Goal: Complete application form: Complete application form

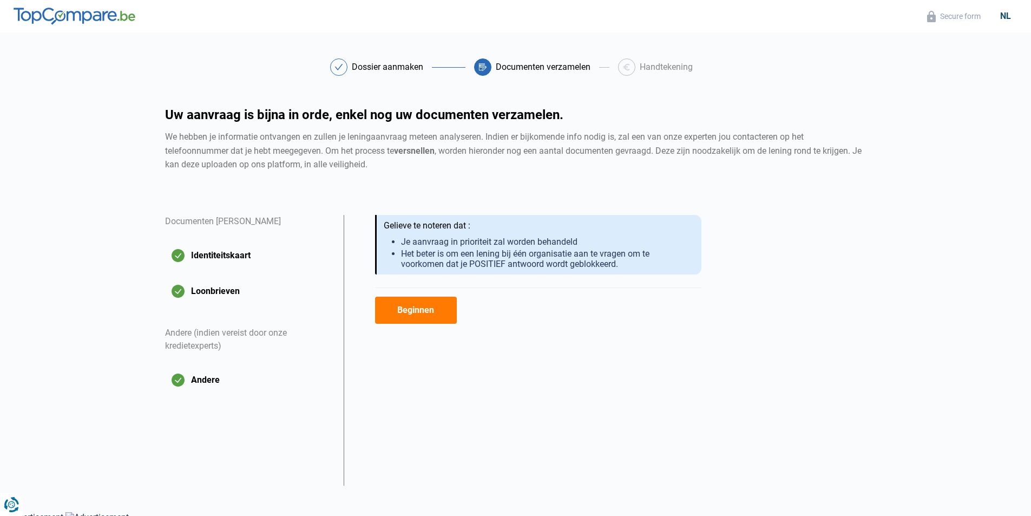
click at [419, 311] on button "Beginnen" at bounding box center [416, 309] width 82 height 27
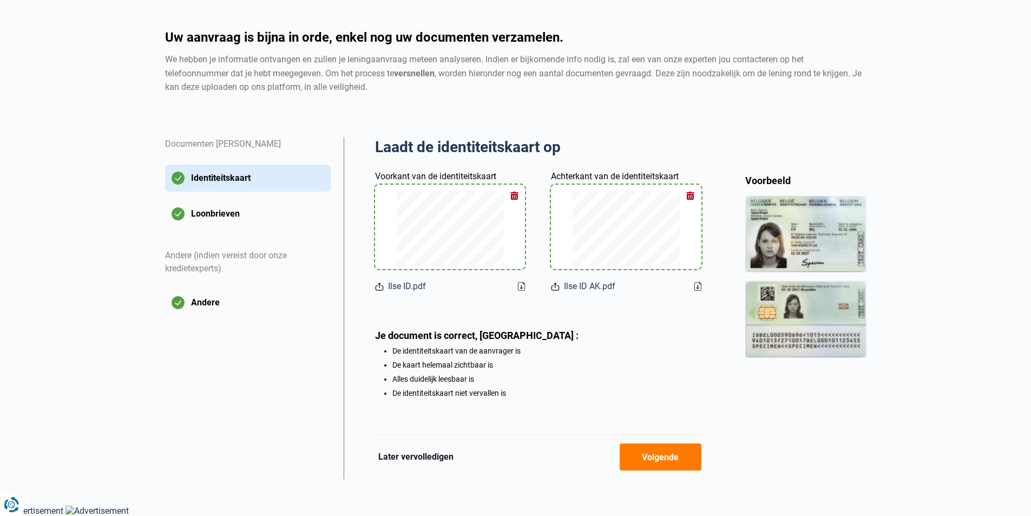
scroll to position [80, 0]
click at [638, 458] on button "Volgende" at bounding box center [660, 456] width 82 height 27
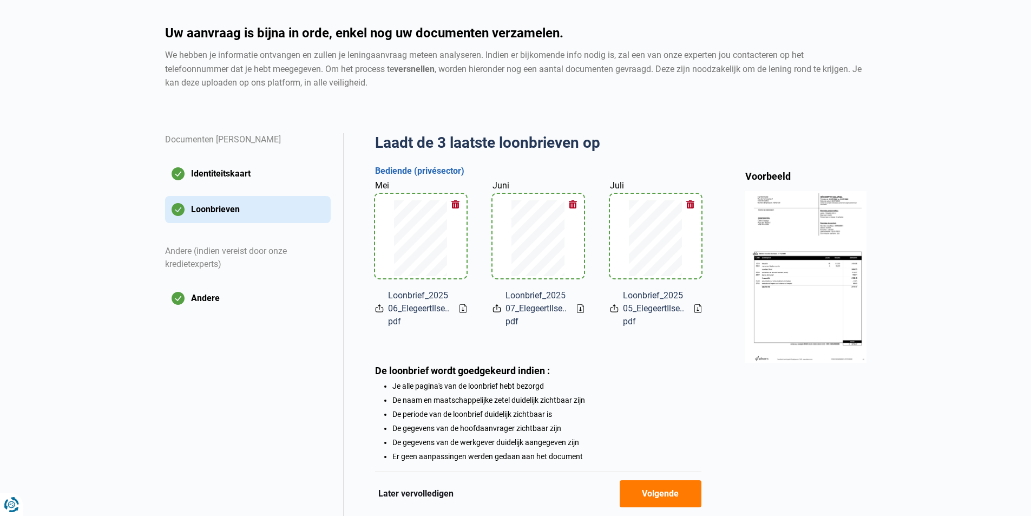
scroll to position [148, 0]
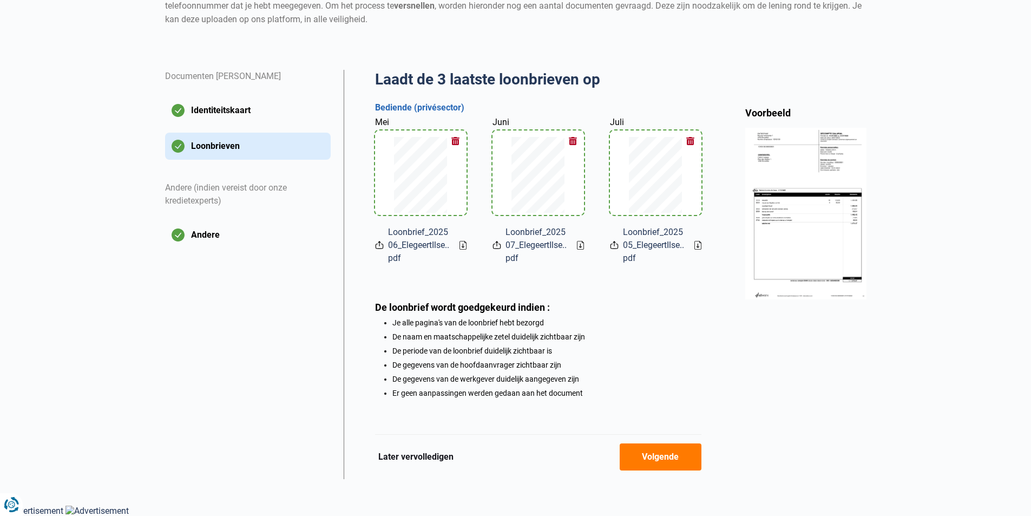
click at [650, 455] on button "Volgende" at bounding box center [660, 456] width 82 height 27
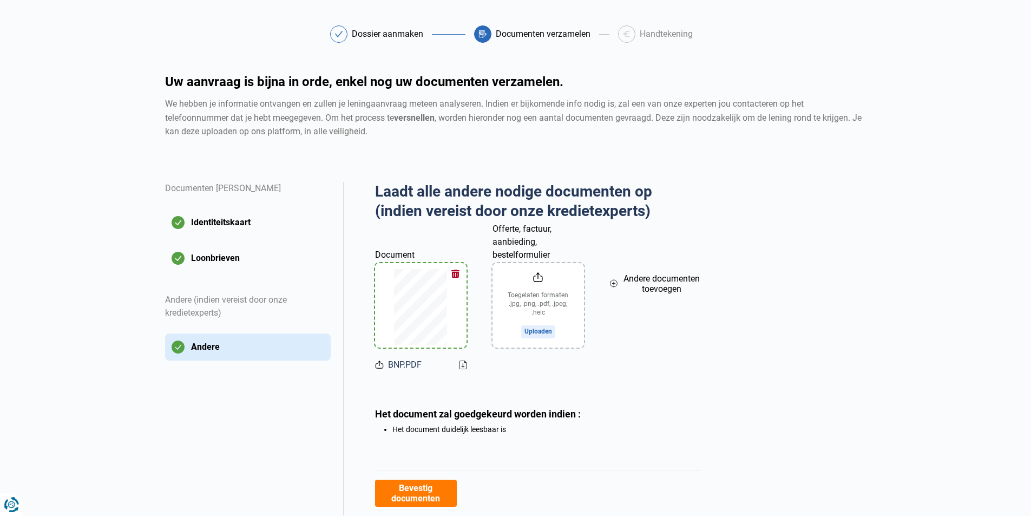
scroll to position [70, 0]
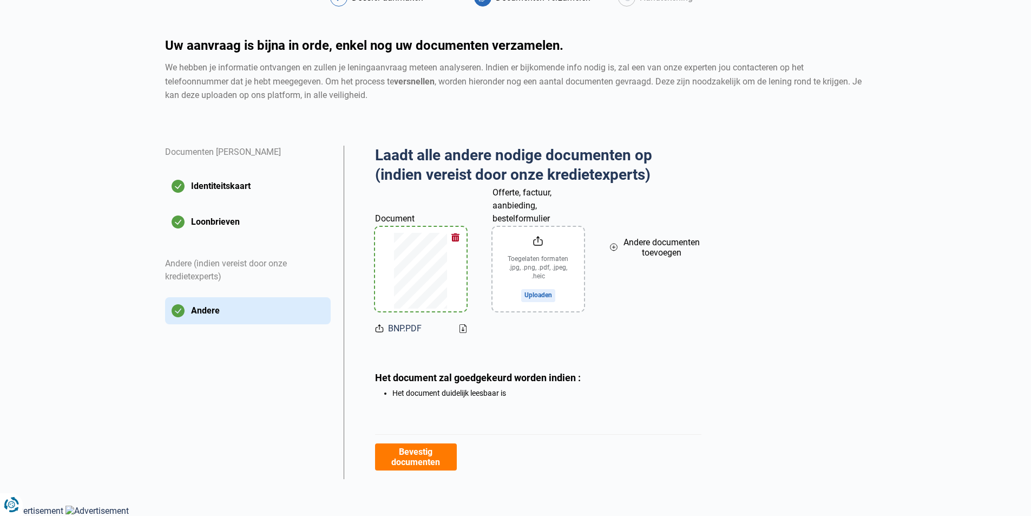
click at [398, 330] on span "BNP.PDF" at bounding box center [405, 328] width 34 height 13
click at [381, 328] on icon at bounding box center [379, 327] width 9 height 11
click at [377, 327] on icon at bounding box center [379, 327] width 9 height 11
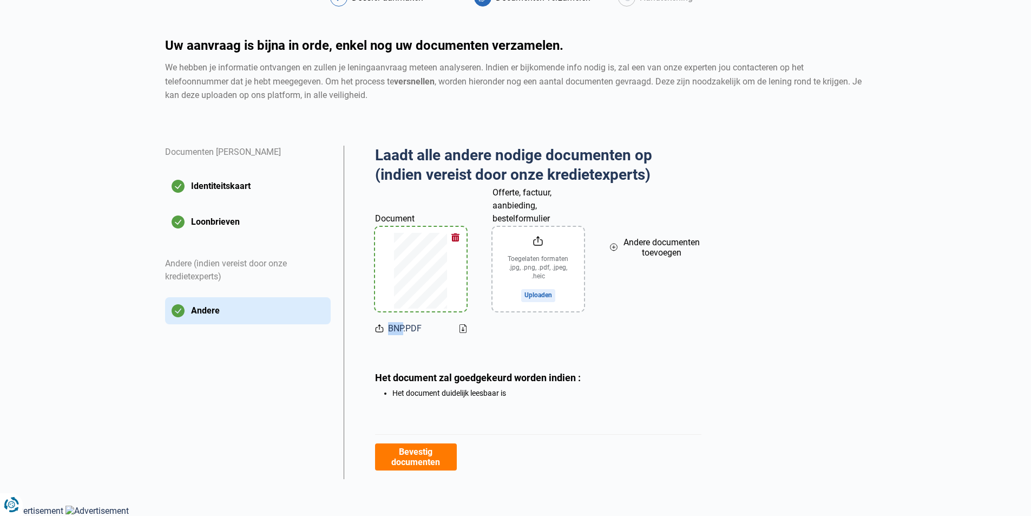
click at [377, 327] on icon at bounding box center [379, 327] width 9 height 11
click at [409, 326] on span "BNP.PDF" at bounding box center [405, 328] width 34 height 13
click at [463, 328] on icon at bounding box center [462, 329] width 2 height 4
click at [409, 467] on button "Bevestig documenten" at bounding box center [416, 456] width 82 height 27
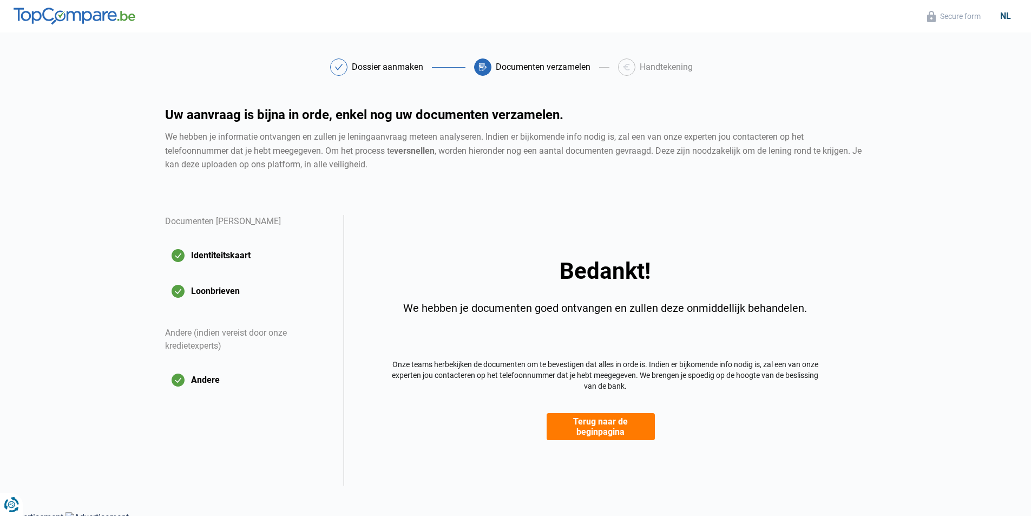
click at [578, 432] on button "Terug naar de beginpagina" at bounding box center [600, 426] width 108 height 27
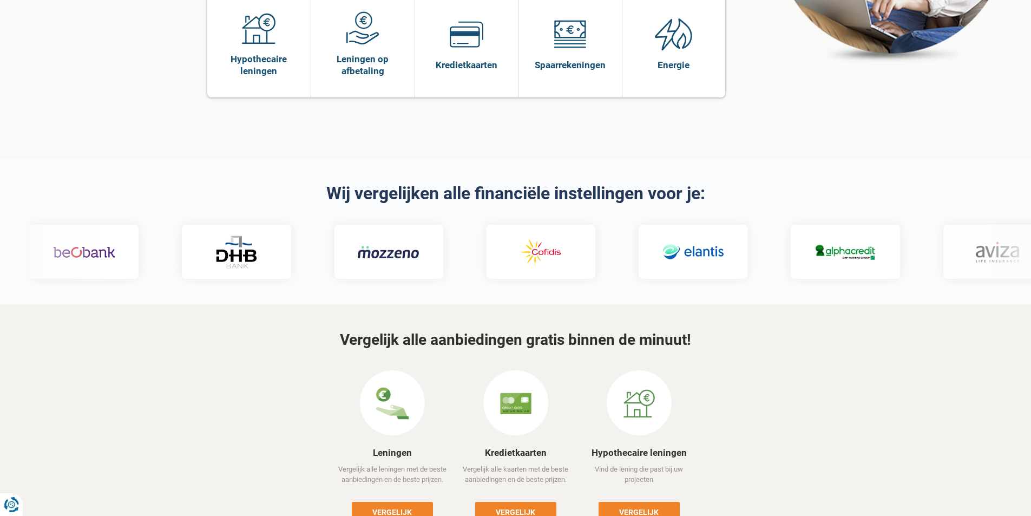
scroll to position [216, 0]
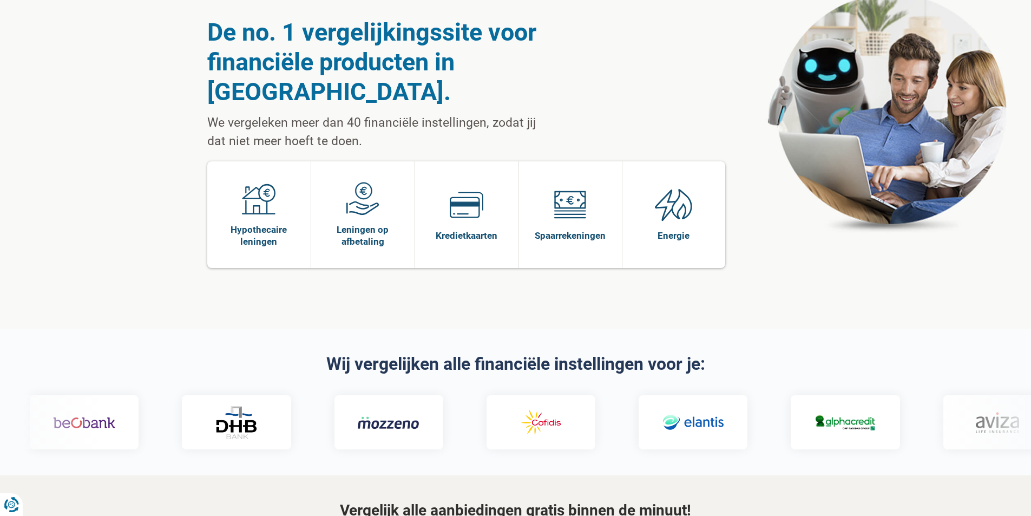
scroll to position [0, 0]
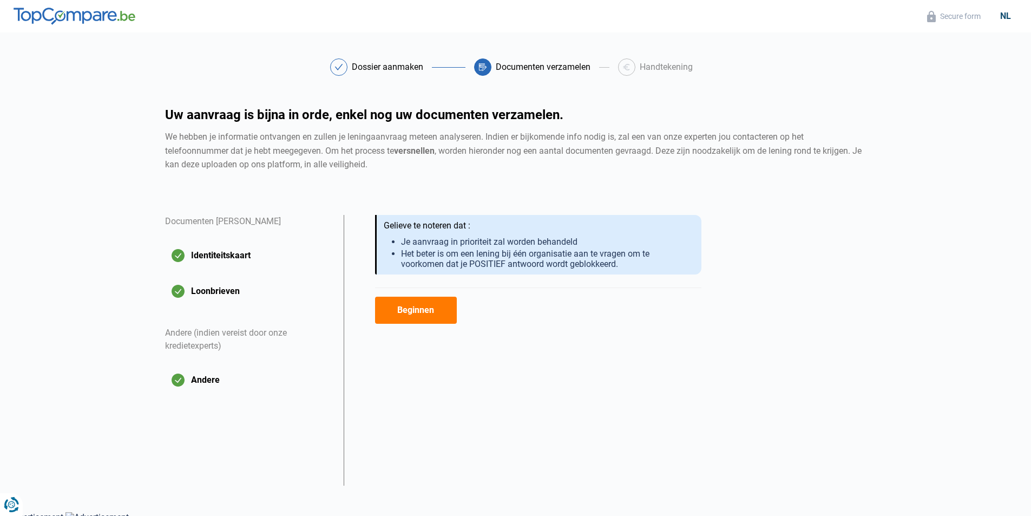
click at [396, 317] on button "Beginnen" at bounding box center [416, 309] width 82 height 27
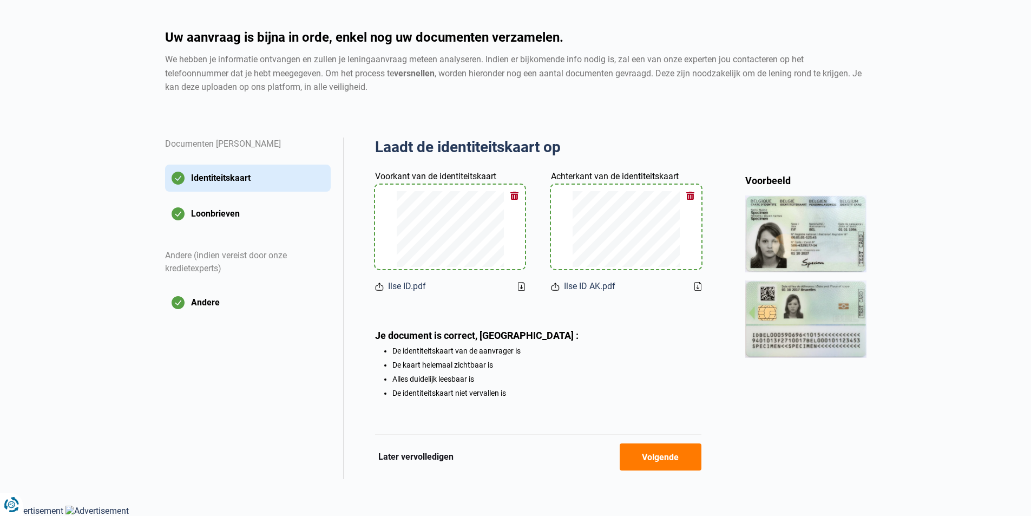
scroll to position [80, 0]
click at [408, 283] on span "Ilse ID.pdf" at bounding box center [407, 286] width 38 height 13
click at [522, 286] on icon at bounding box center [521, 287] width 2 height 4
click at [513, 192] on button "button" at bounding box center [514, 195] width 16 height 16
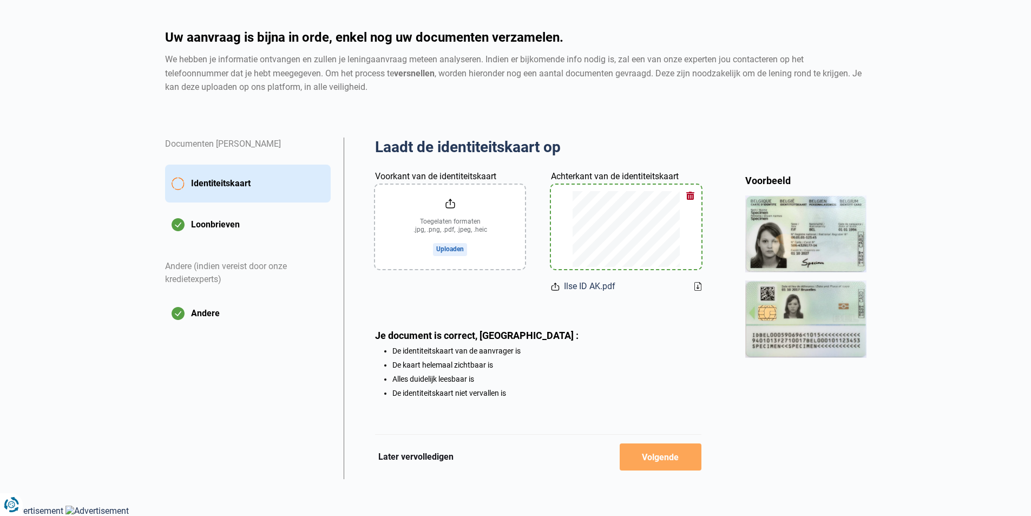
click at [423, 243] on input "Voorkant van de identiteitskaart" at bounding box center [450, 226] width 150 height 84
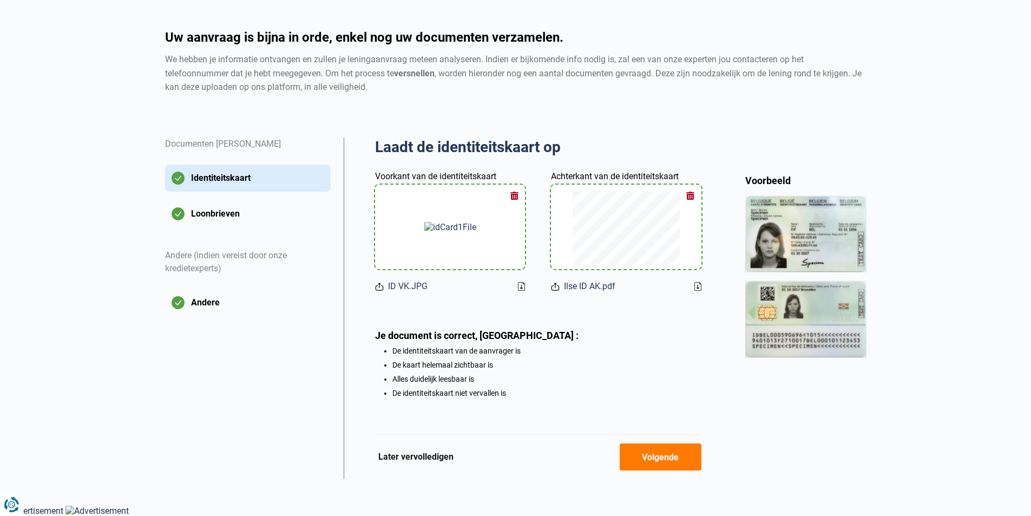
click at [700, 284] on icon at bounding box center [697, 286] width 7 height 9
click at [691, 193] on button "button" at bounding box center [690, 195] width 16 height 16
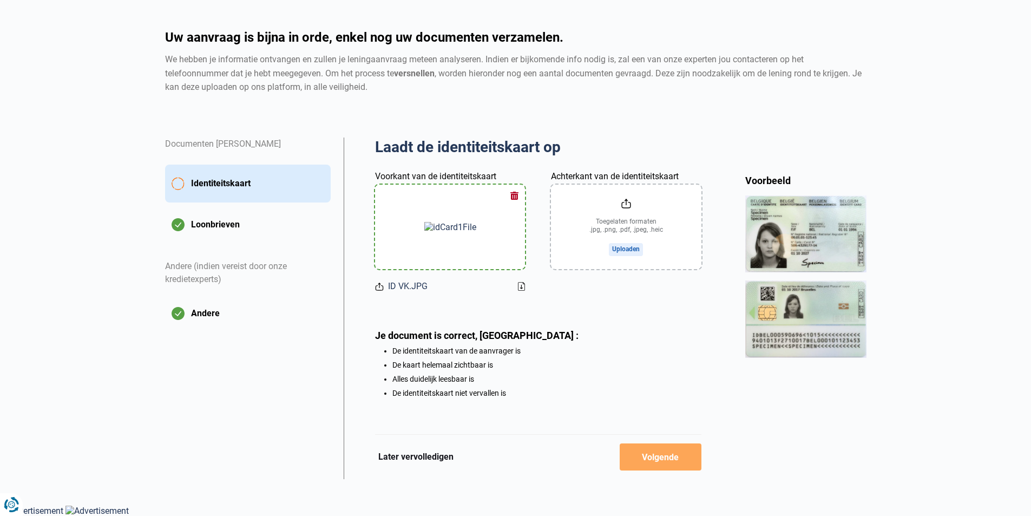
drag, startPoint x: 585, startPoint y: 207, endPoint x: 576, endPoint y: 239, distance: 33.1
click at [576, 239] on input "Achterkant van de identiteitskaart" at bounding box center [626, 226] width 150 height 84
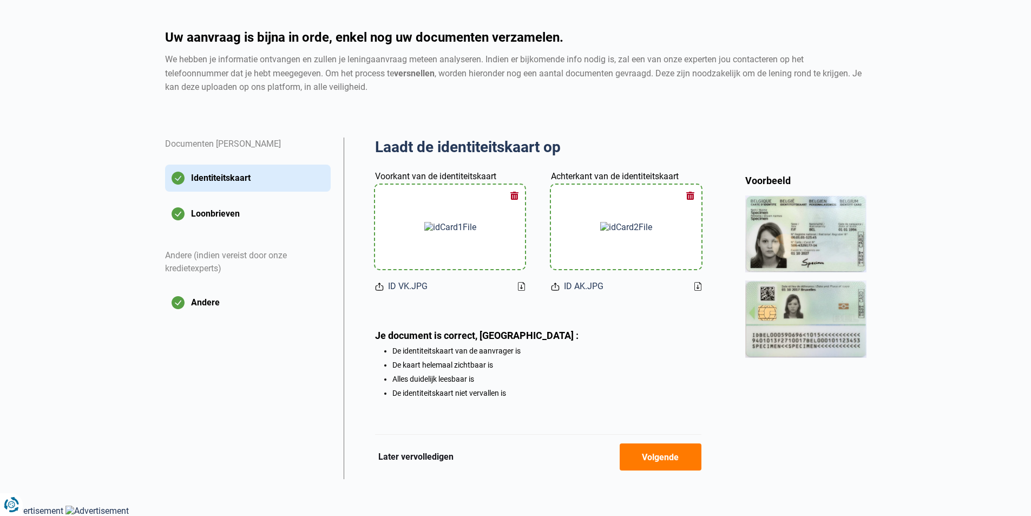
click at [644, 457] on button "Volgende" at bounding box center [660, 456] width 82 height 27
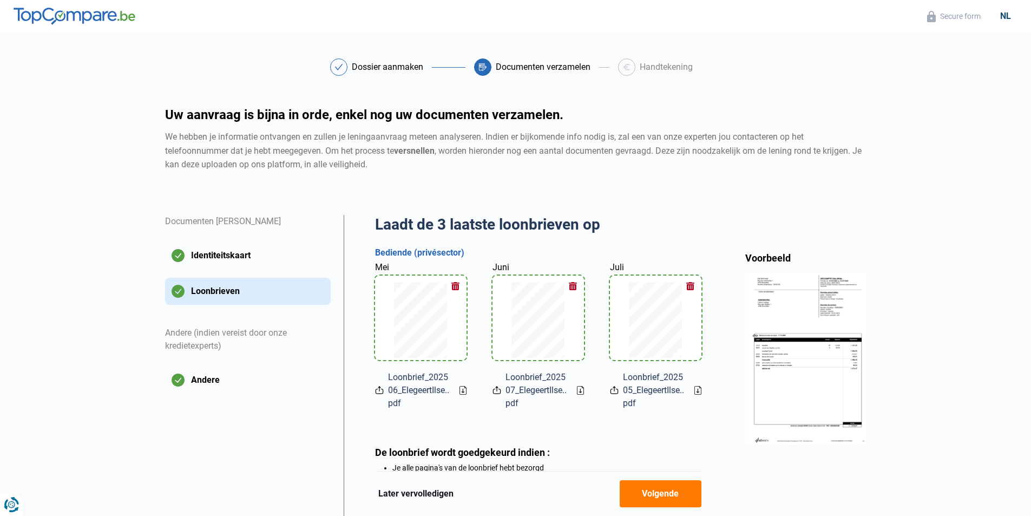
click at [643, 496] on button "Volgende" at bounding box center [660, 493] width 82 height 27
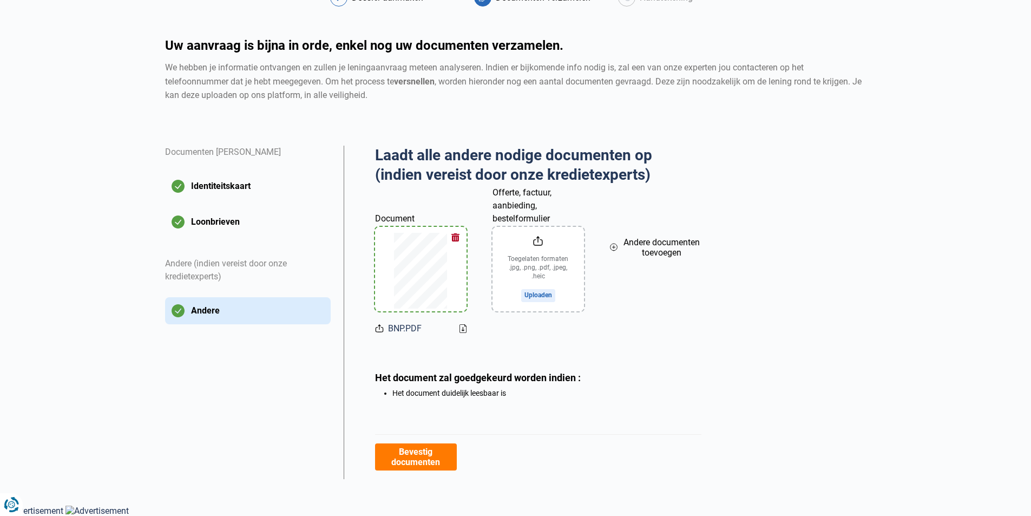
click at [409, 454] on button "Bevestig documenten" at bounding box center [416, 456] width 82 height 27
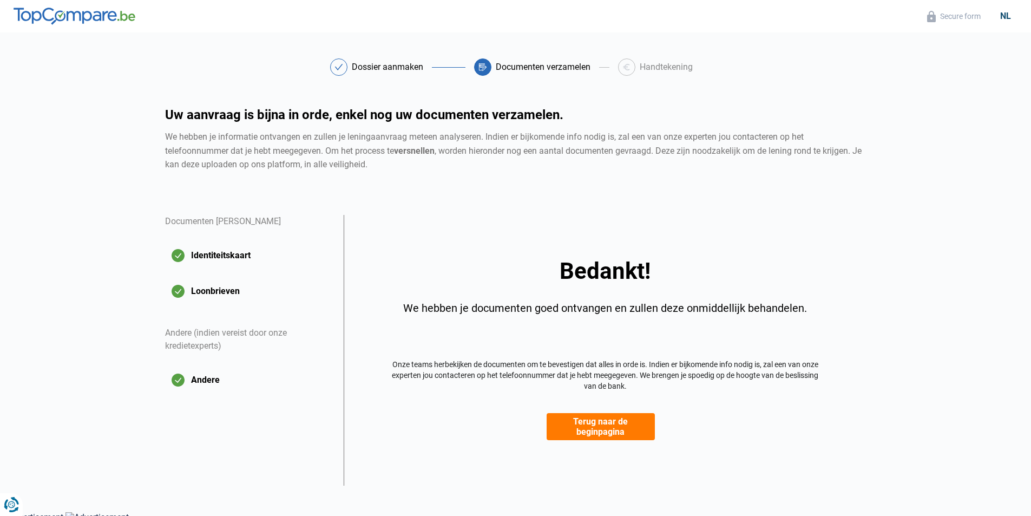
click at [602, 433] on button "Terug naar de beginpagina" at bounding box center [600, 426] width 108 height 27
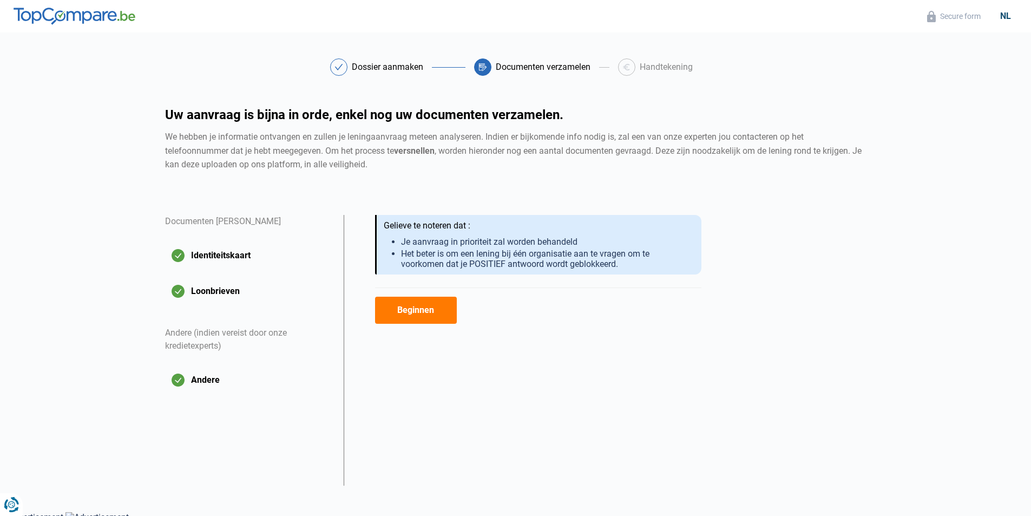
click at [202, 333] on div "Andere (indien vereist door onze kredietexperts)" at bounding box center [248, 339] width 166 height 53
click at [413, 313] on button "Beginnen" at bounding box center [416, 309] width 82 height 27
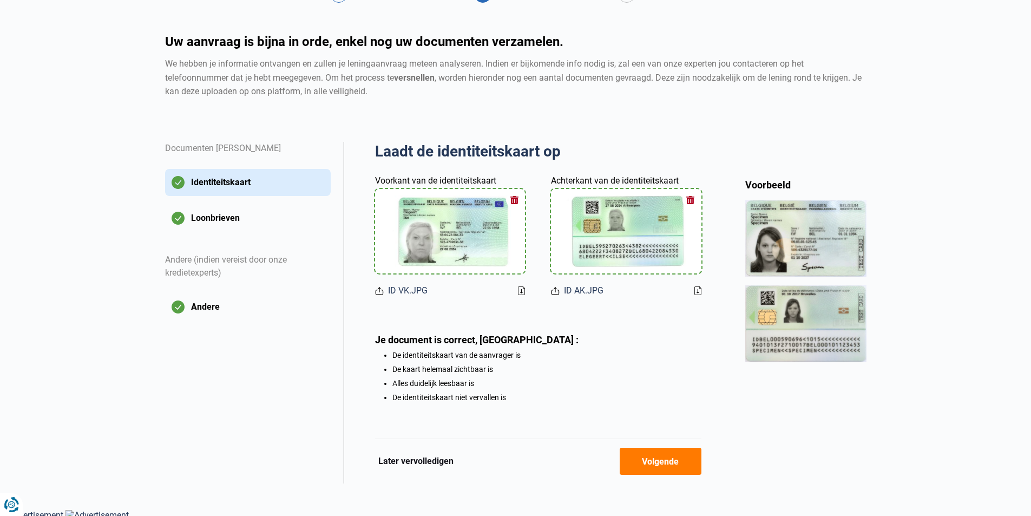
scroll to position [80, 0]
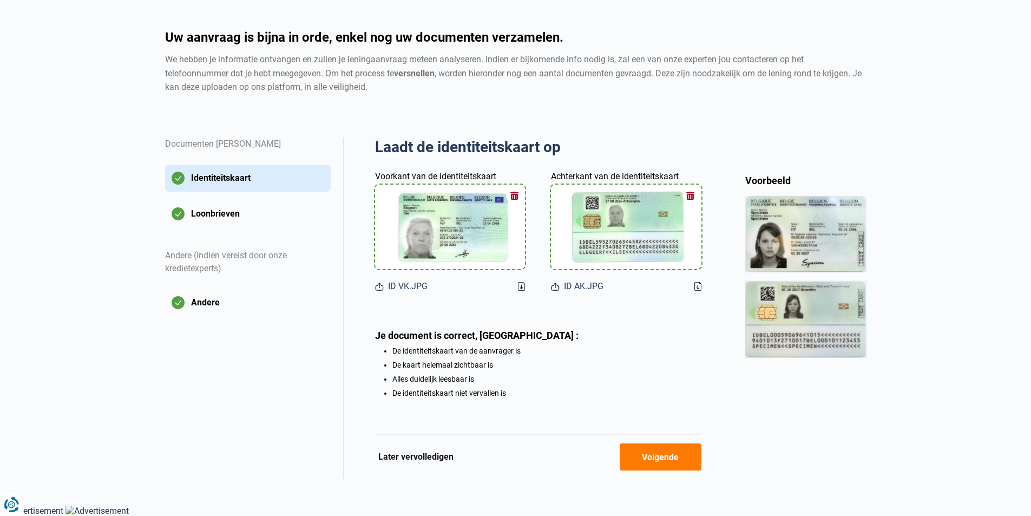
click at [649, 462] on button "Volgende" at bounding box center [660, 456] width 82 height 27
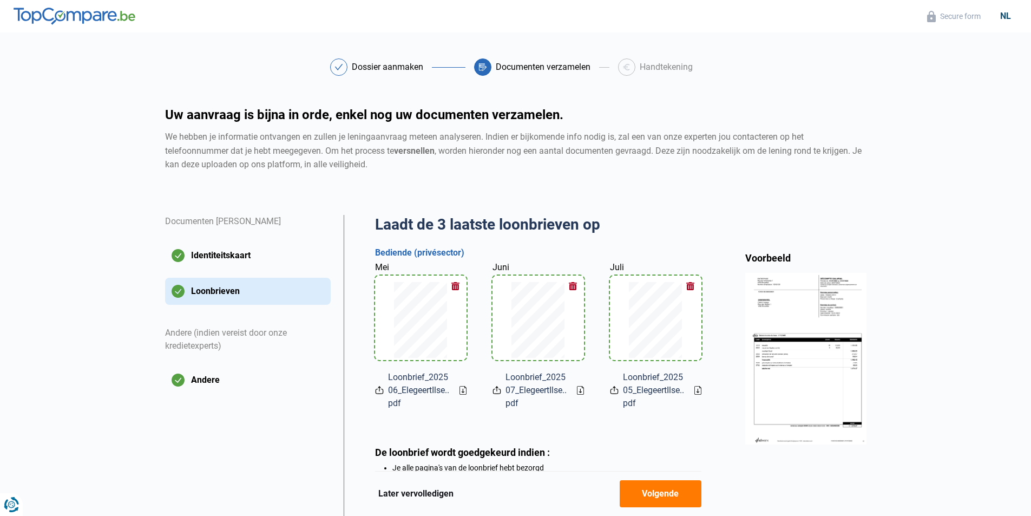
click at [462, 391] on icon at bounding box center [462, 390] width 7 height 9
click at [578, 390] on icon at bounding box center [580, 390] width 7 height 9
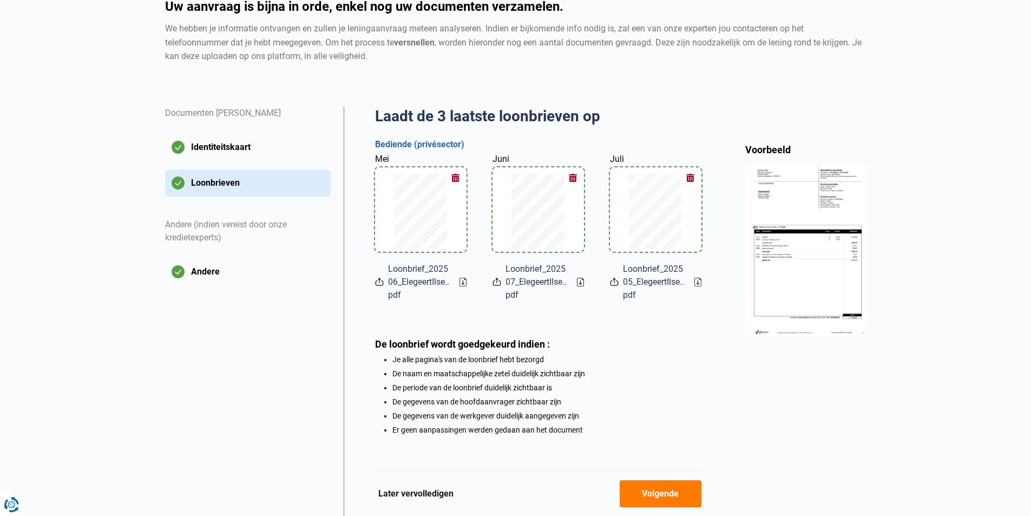
scroll to position [148, 0]
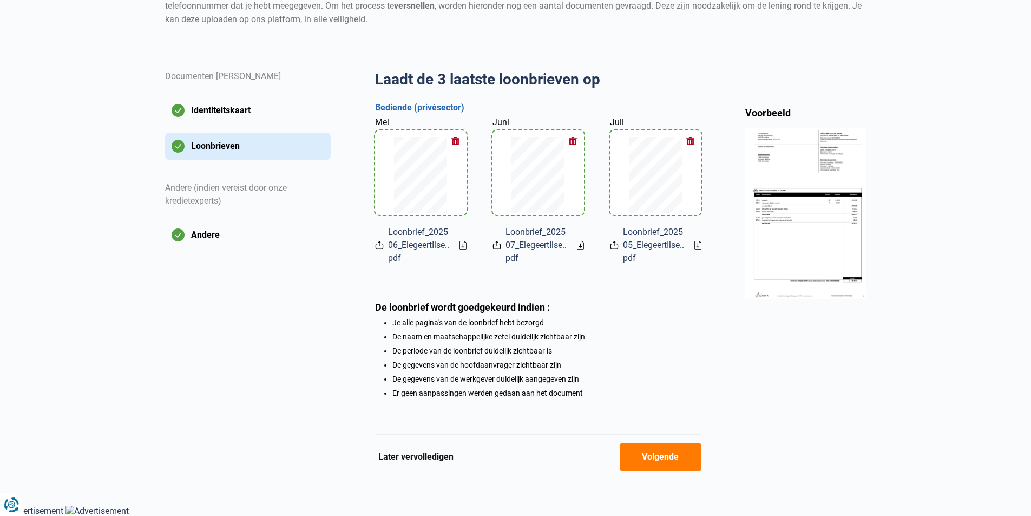
click at [462, 244] on icon at bounding box center [462, 245] width 7 height 9
click at [856, 223] on img at bounding box center [805, 213] width 121 height 171
click at [835, 227] on img at bounding box center [805, 213] width 121 height 171
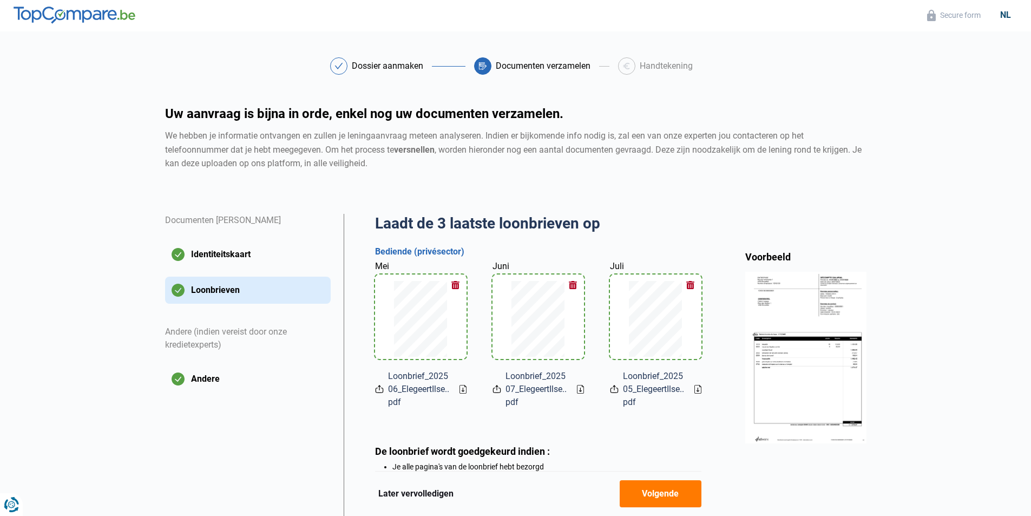
scroll to position [0, 0]
